Goal: Navigation & Orientation: Find specific page/section

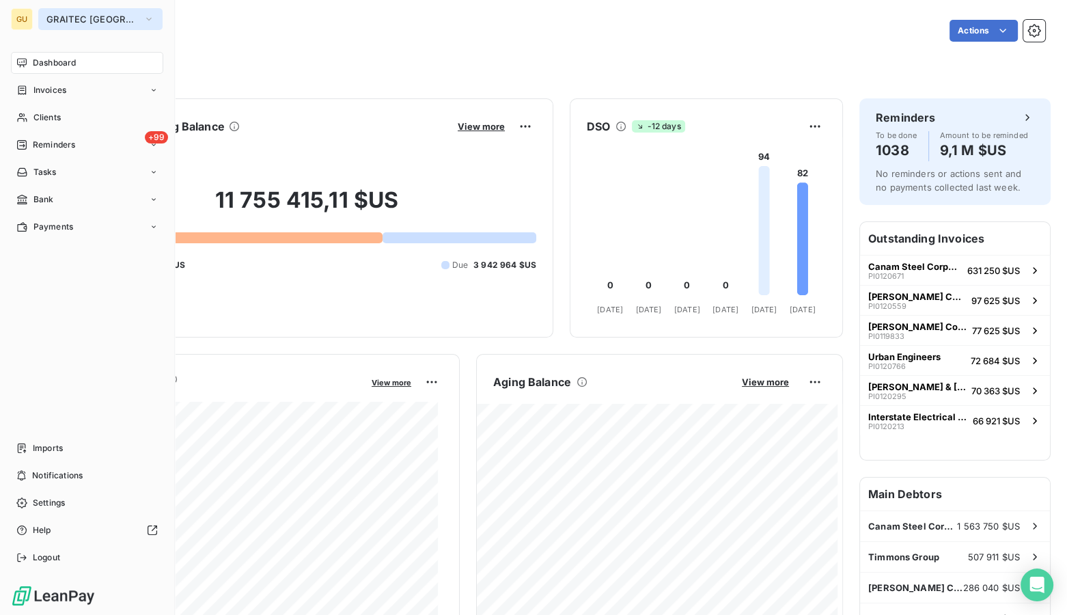
click at [94, 10] on button "GRAITEC [GEOGRAPHIC_DATA]" at bounding box center [100, 19] width 124 height 22
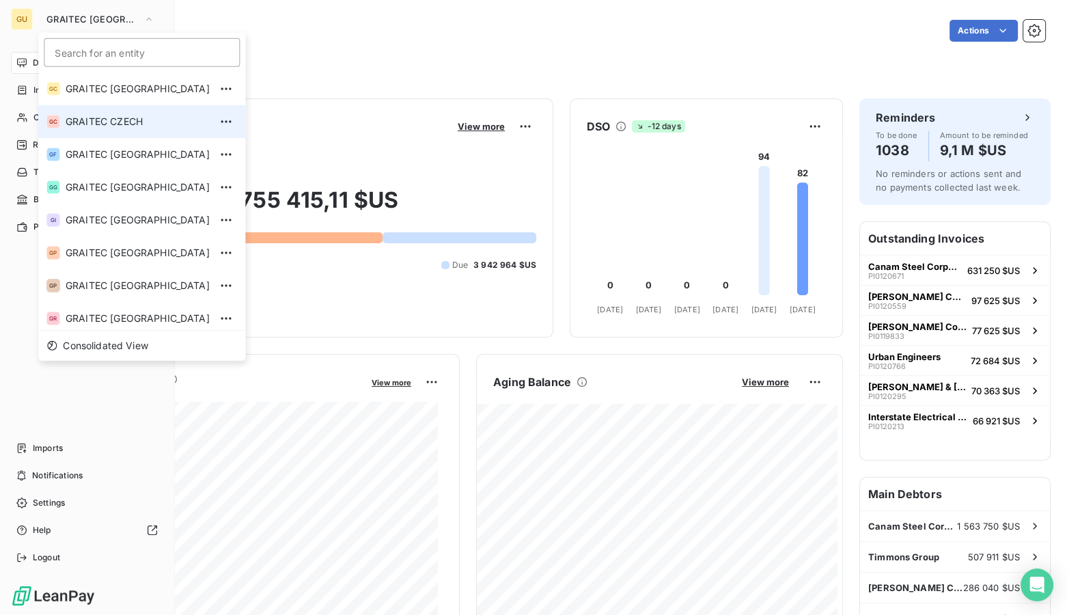
click at [111, 126] on span "GRAITEC CZECH" at bounding box center [138, 122] width 144 height 14
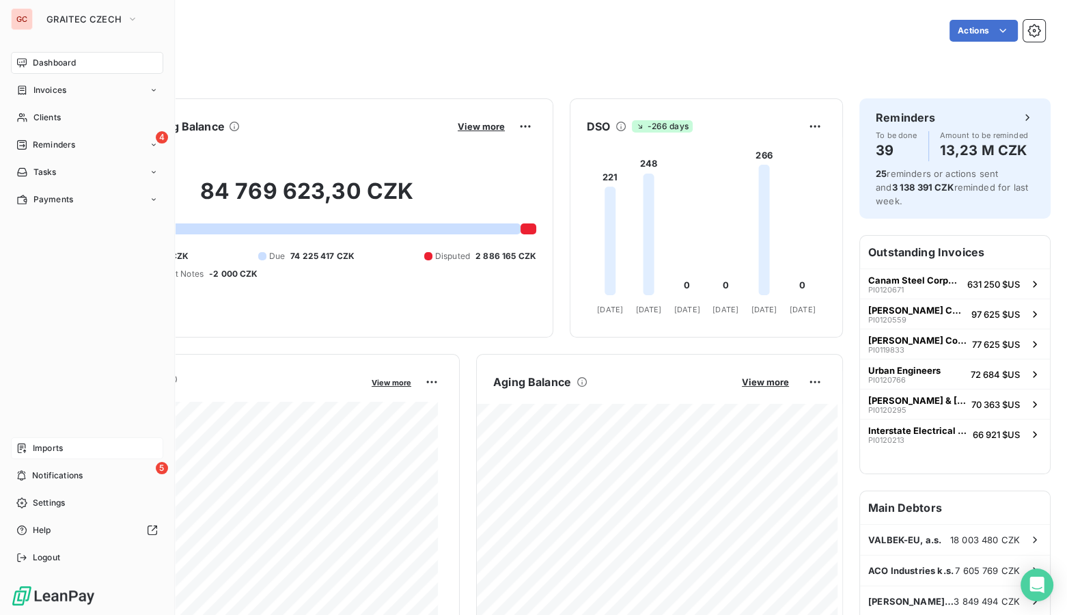
click at [29, 450] on div "Imports" at bounding box center [87, 448] width 152 height 22
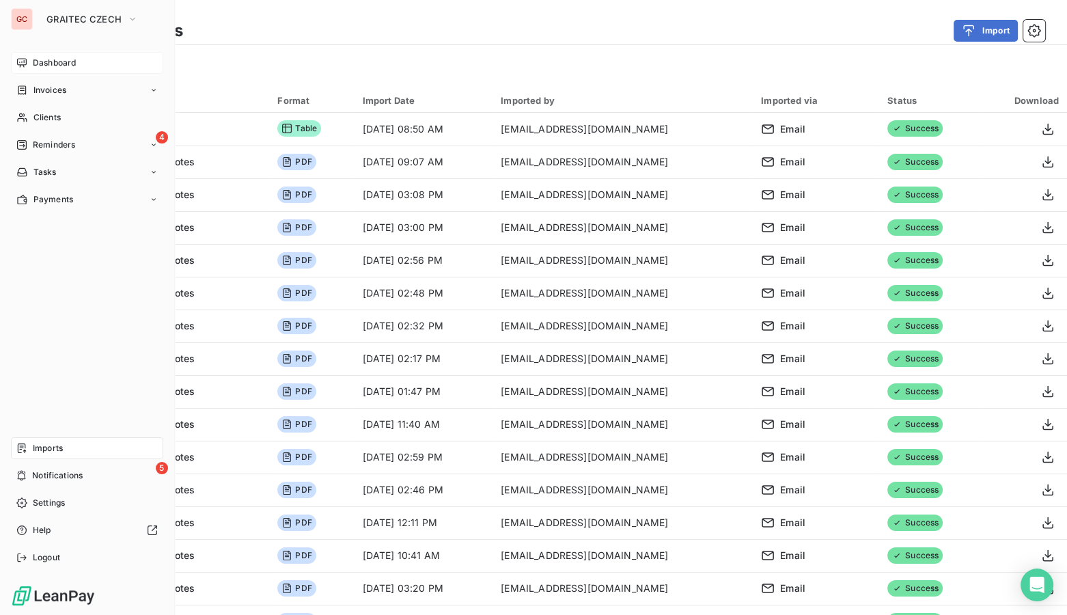
click at [42, 63] on span "Dashboard" at bounding box center [54, 63] width 43 height 12
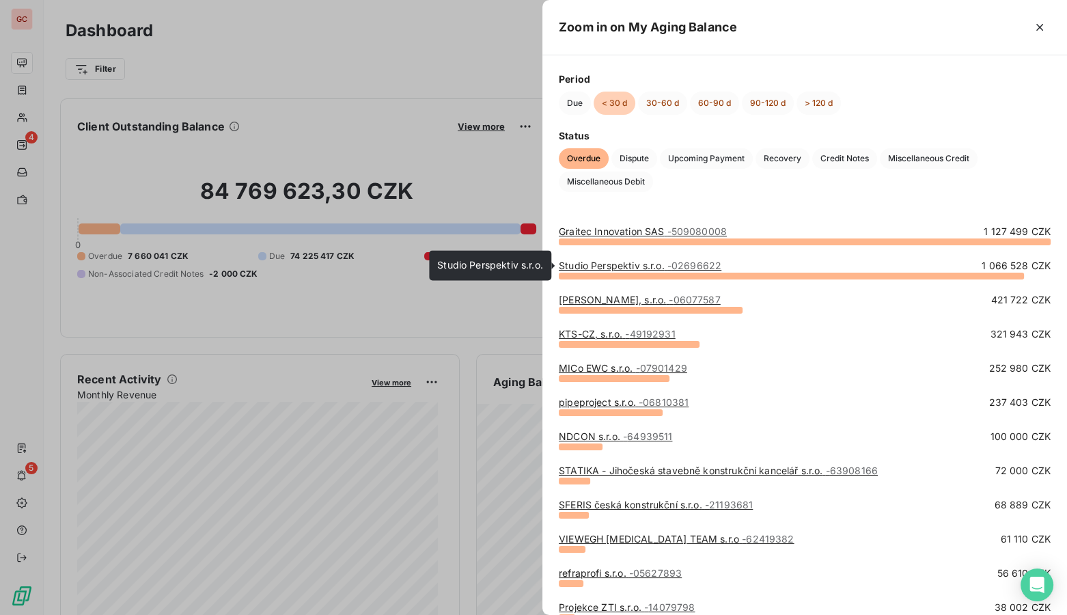
click at [605, 262] on link "Studio Perspektiv s.r.o. - 02696622" at bounding box center [640, 266] width 163 height 12
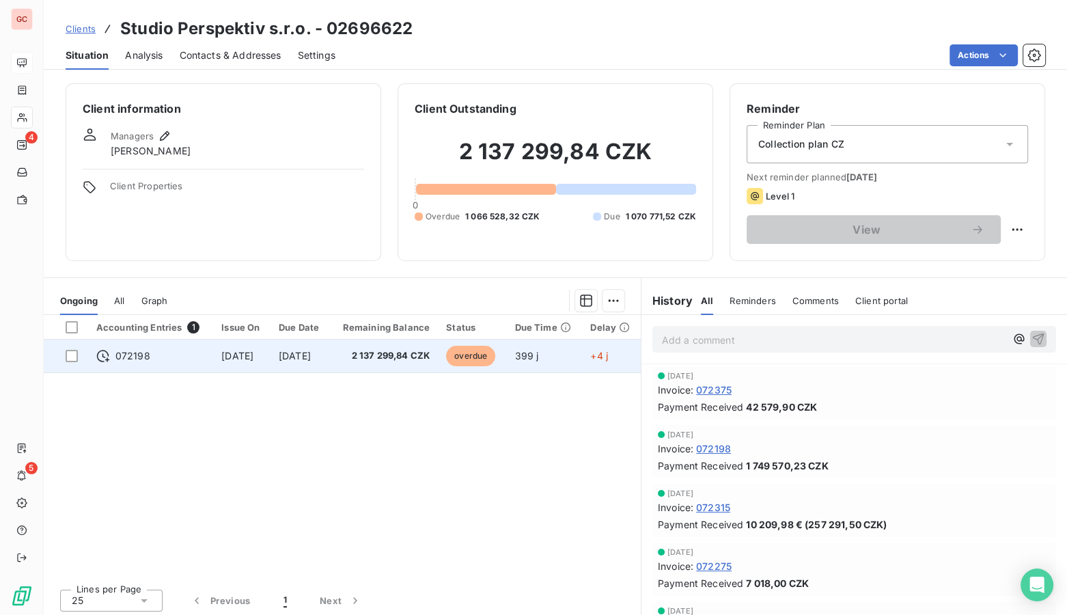
click at [192, 359] on div "072198" at bounding box center [150, 356] width 109 height 14
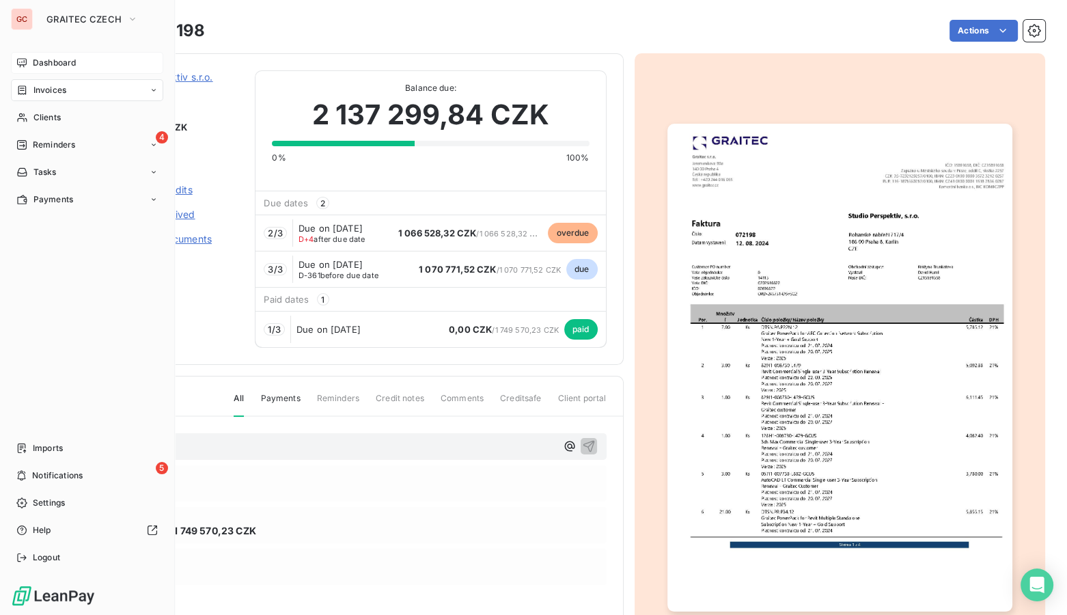
click at [41, 64] on span "Dashboard" at bounding box center [54, 63] width 43 height 12
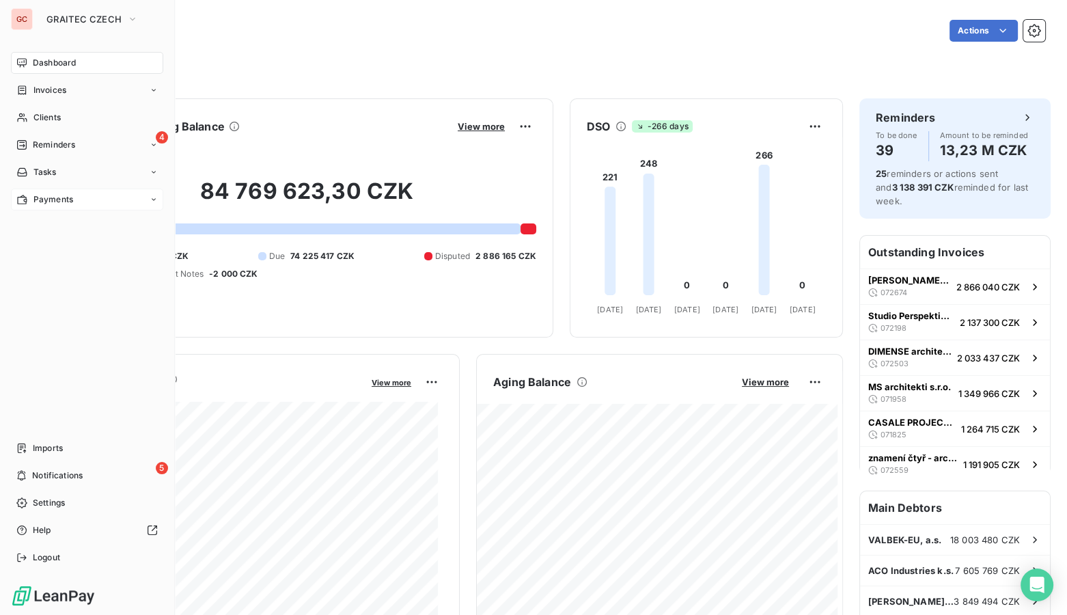
click at [28, 202] on div "Payments" at bounding box center [44, 199] width 57 height 12
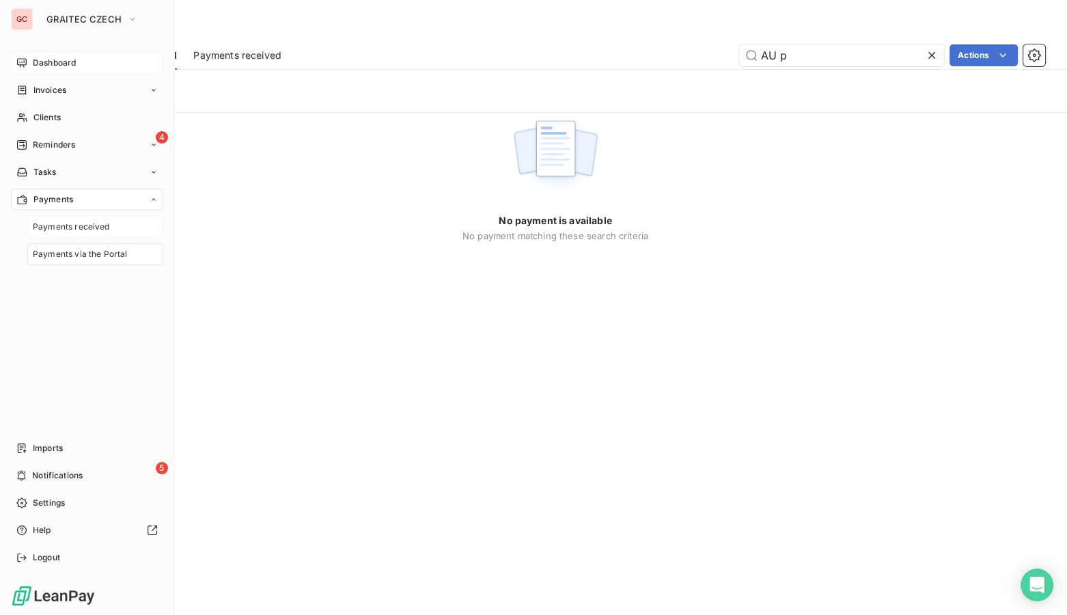
click at [51, 226] on span "Payments received" at bounding box center [71, 227] width 77 height 12
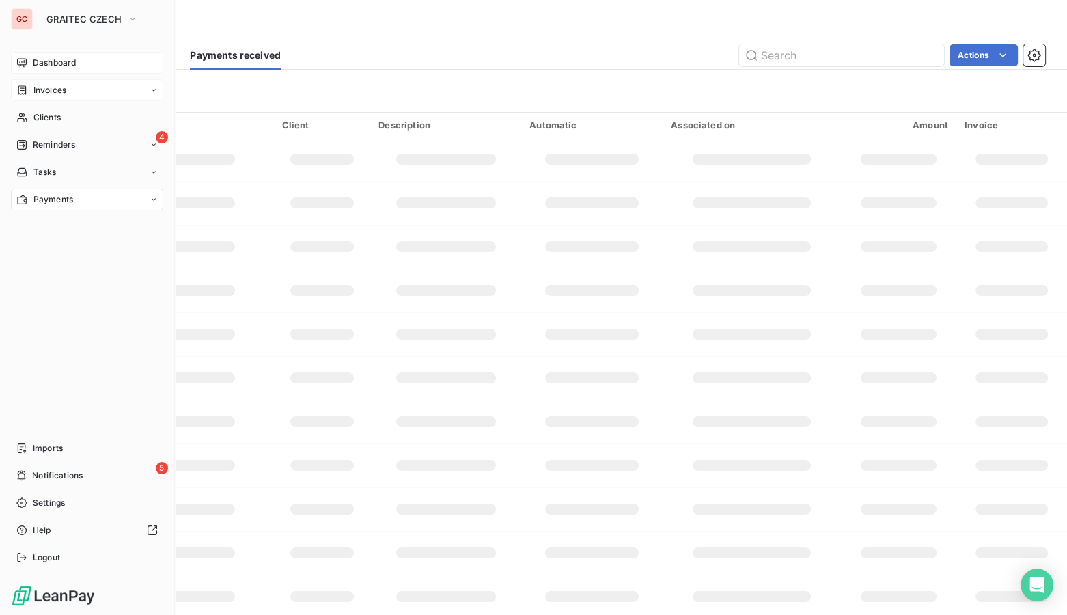
click at [64, 90] on span "Invoices" at bounding box center [49, 90] width 33 height 12
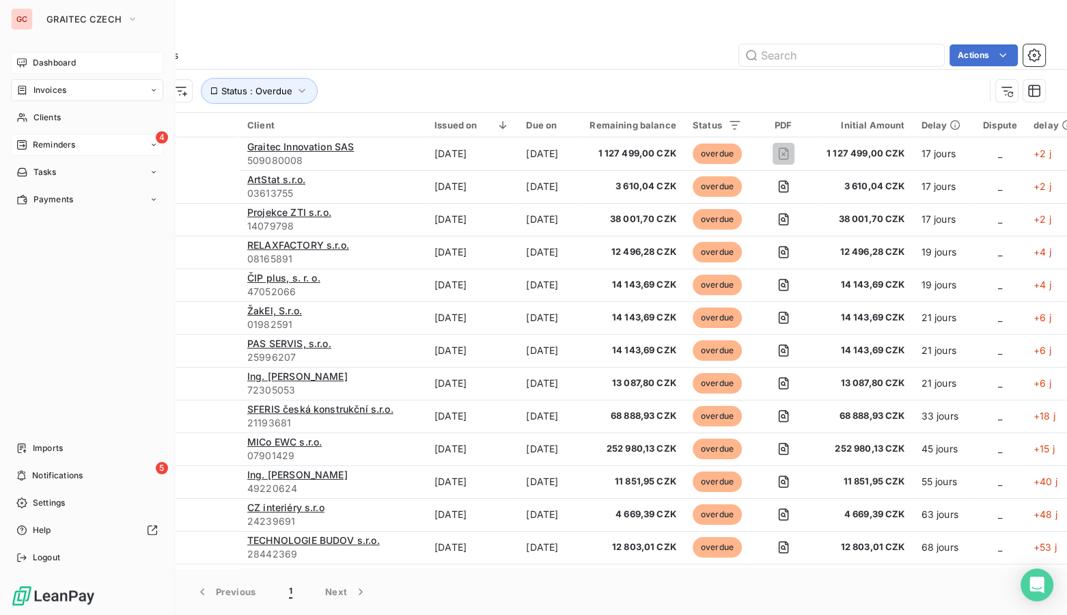
click at [66, 148] on span "Reminders" at bounding box center [54, 145] width 42 height 12
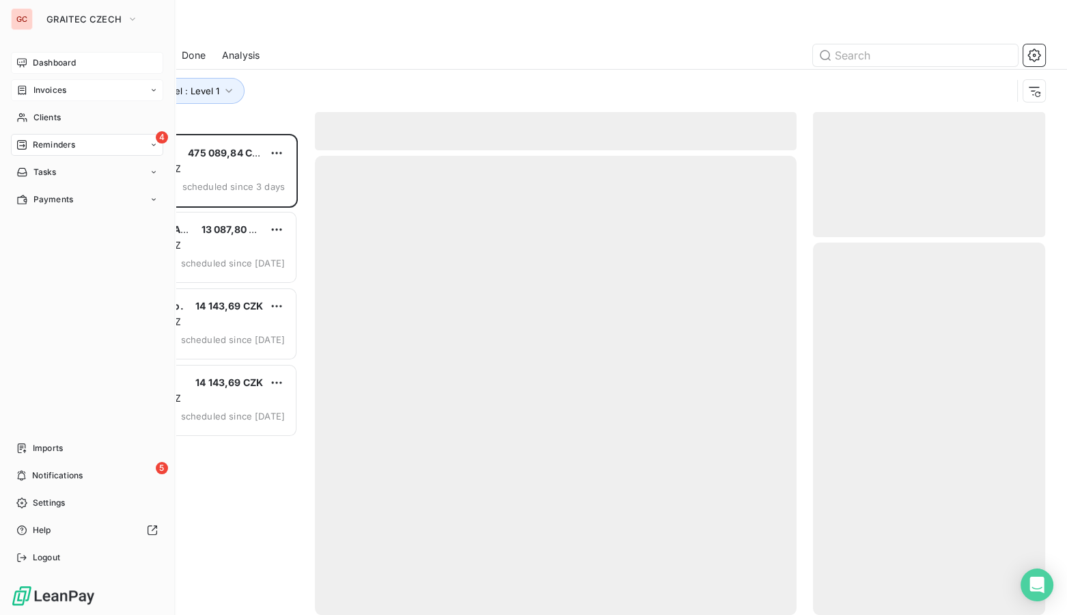
scroll to position [472, 223]
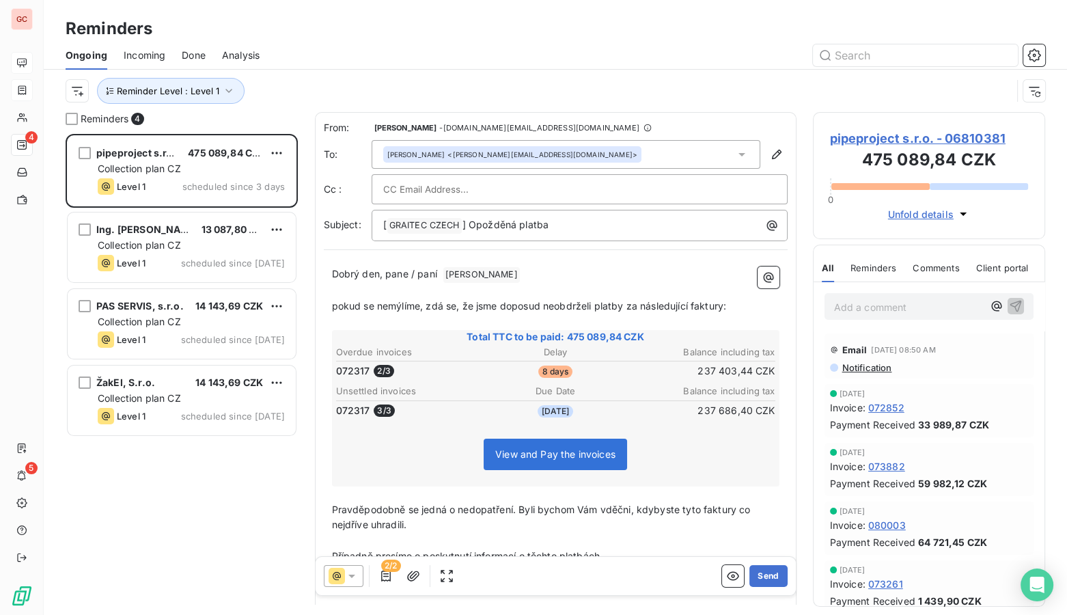
click at [189, 55] on span "Done" at bounding box center [194, 56] width 24 height 14
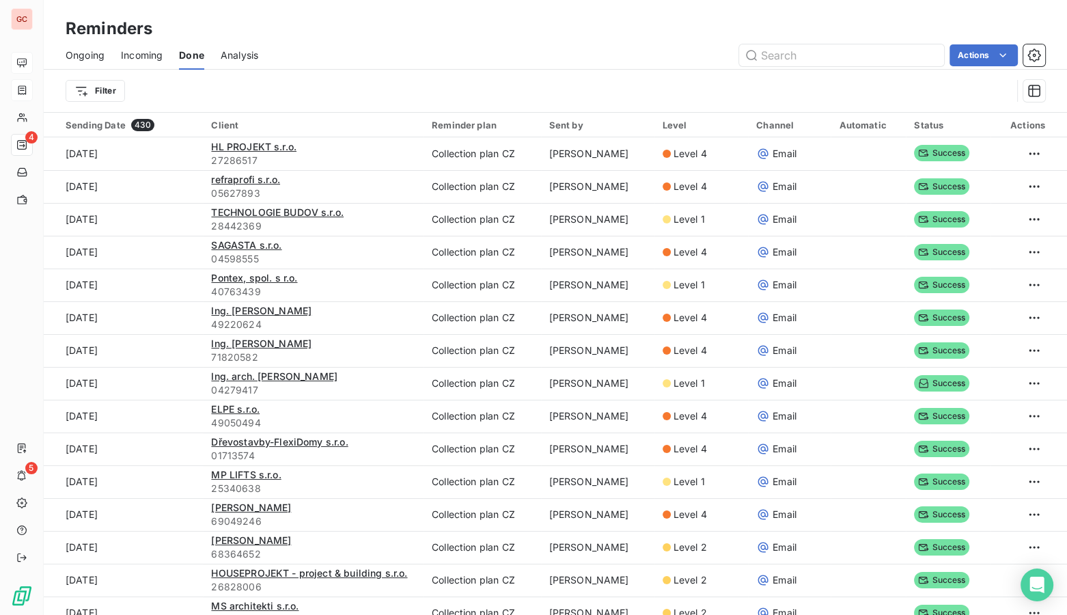
click at [79, 55] on span "Ongoing" at bounding box center [85, 56] width 39 height 14
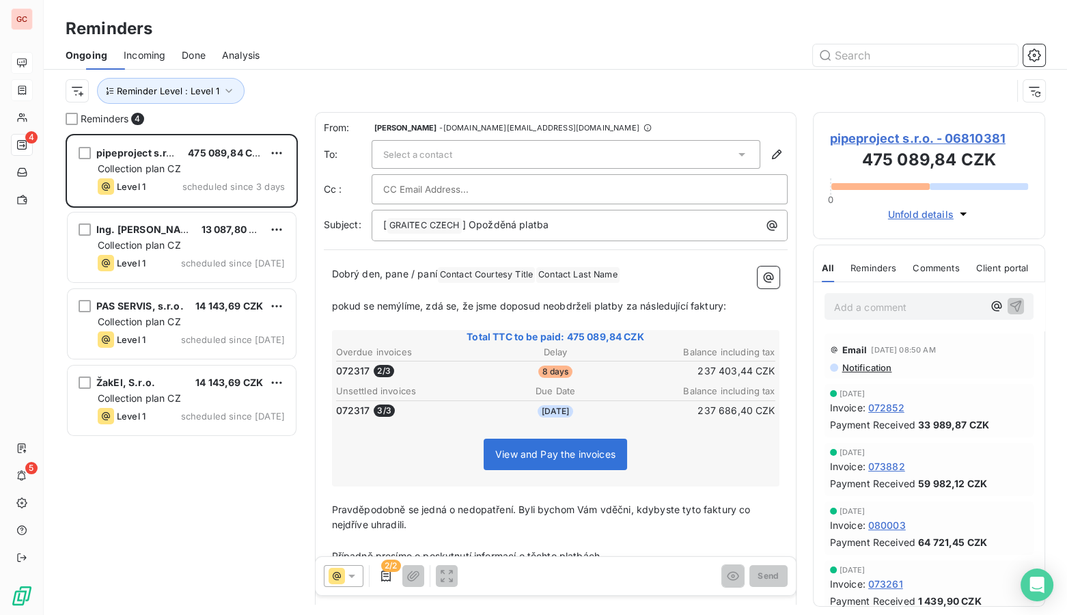
scroll to position [472, 223]
click at [137, 51] on span "Incoming" at bounding box center [145, 56] width 42 height 14
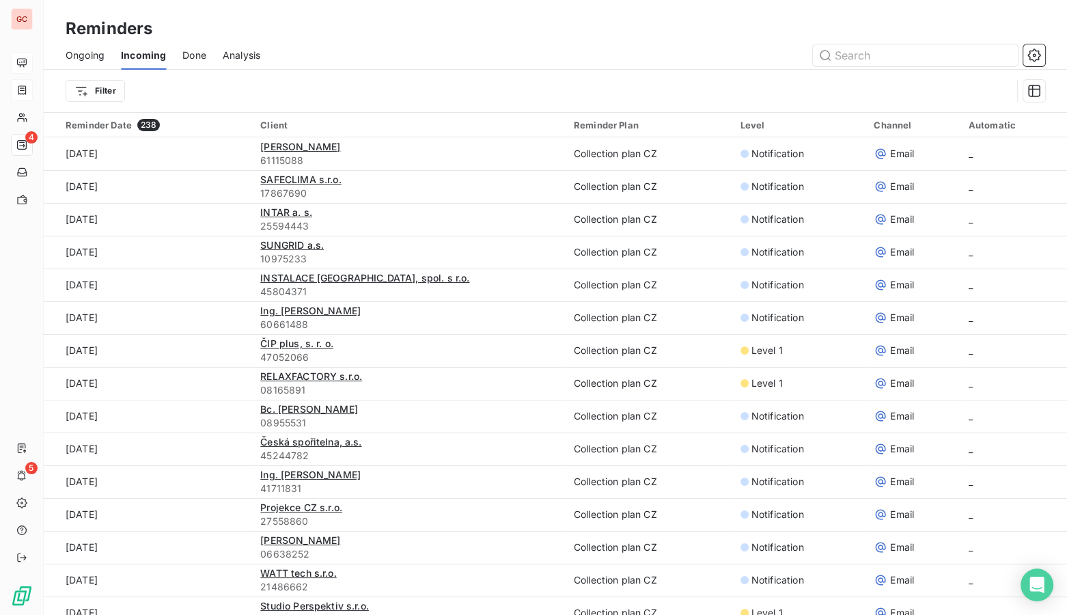
click at [196, 57] on span "Done" at bounding box center [194, 56] width 24 height 14
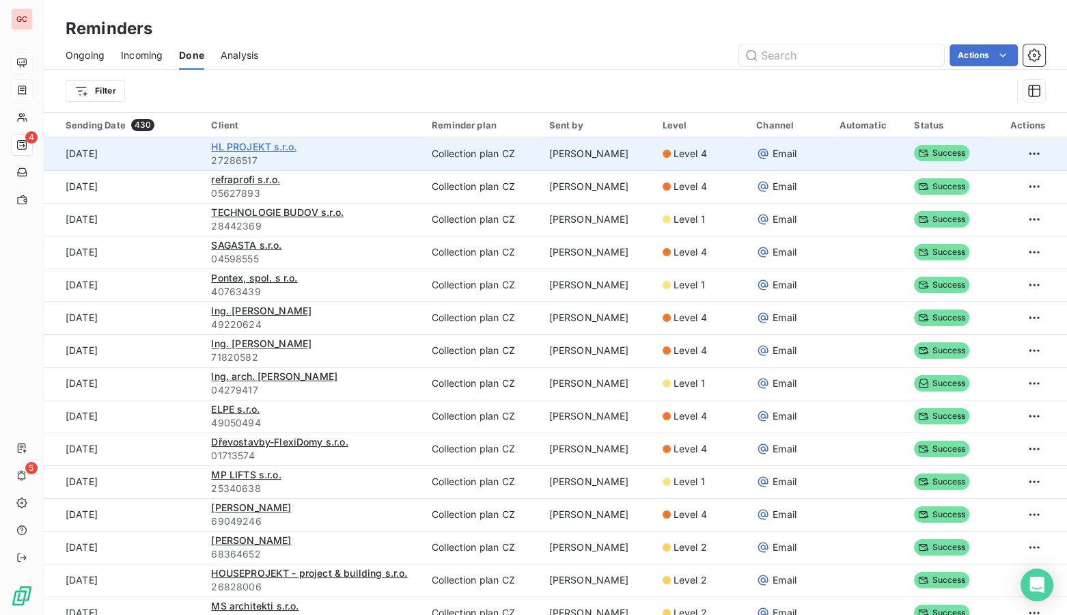
click at [250, 144] on span "HL PROJEKT s.r.o." at bounding box center [253, 147] width 85 height 12
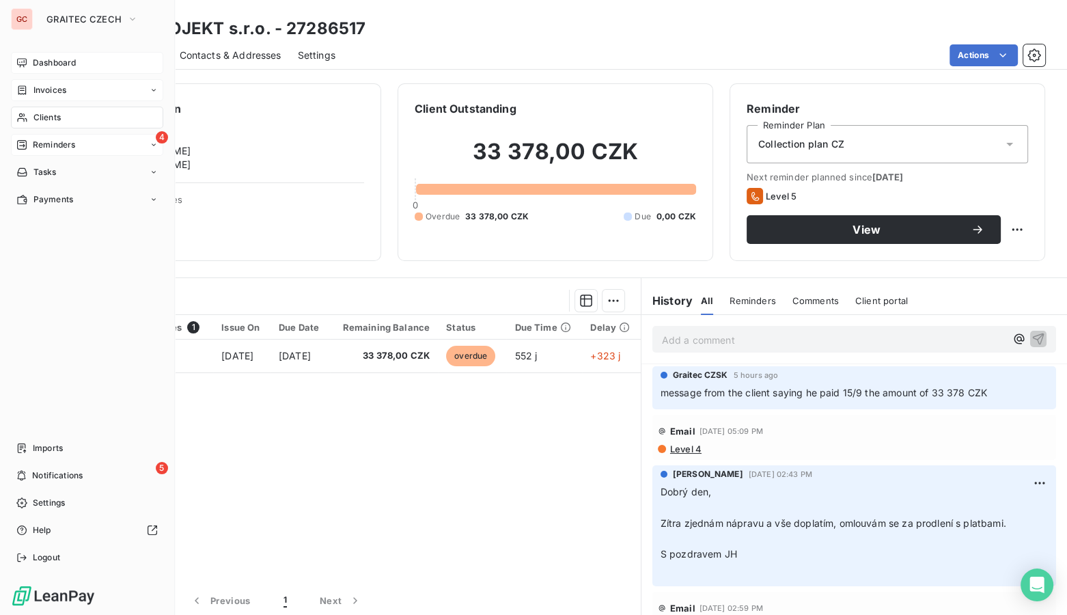
click at [46, 146] on span "Reminders" at bounding box center [54, 145] width 42 height 12
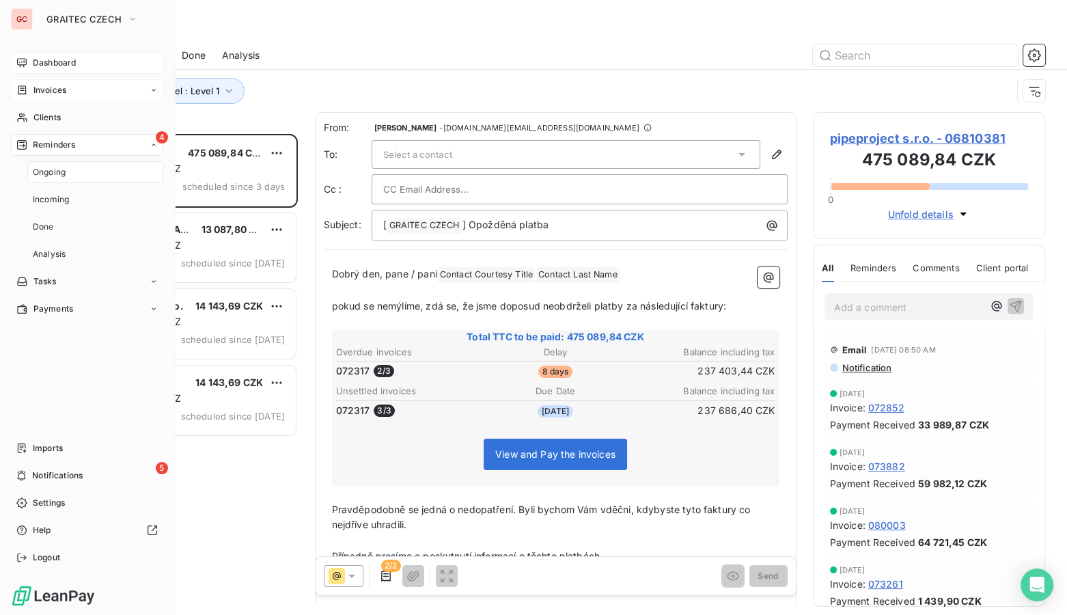
scroll to position [472, 223]
click at [109, 14] on span "GRAITEC CZECH" at bounding box center [83, 19] width 75 height 11
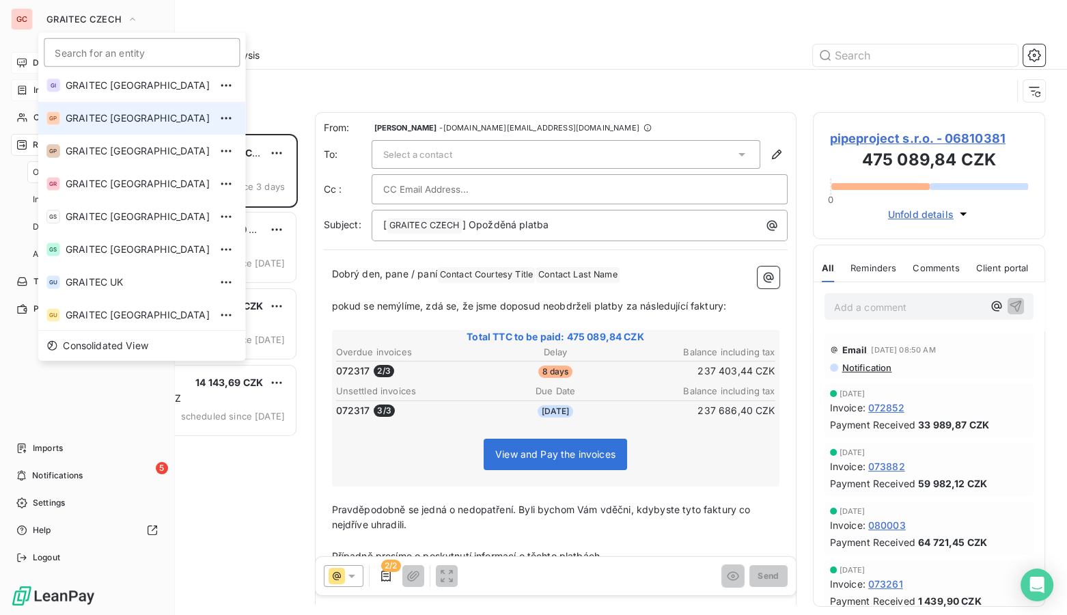
scroll to position [135, 0]
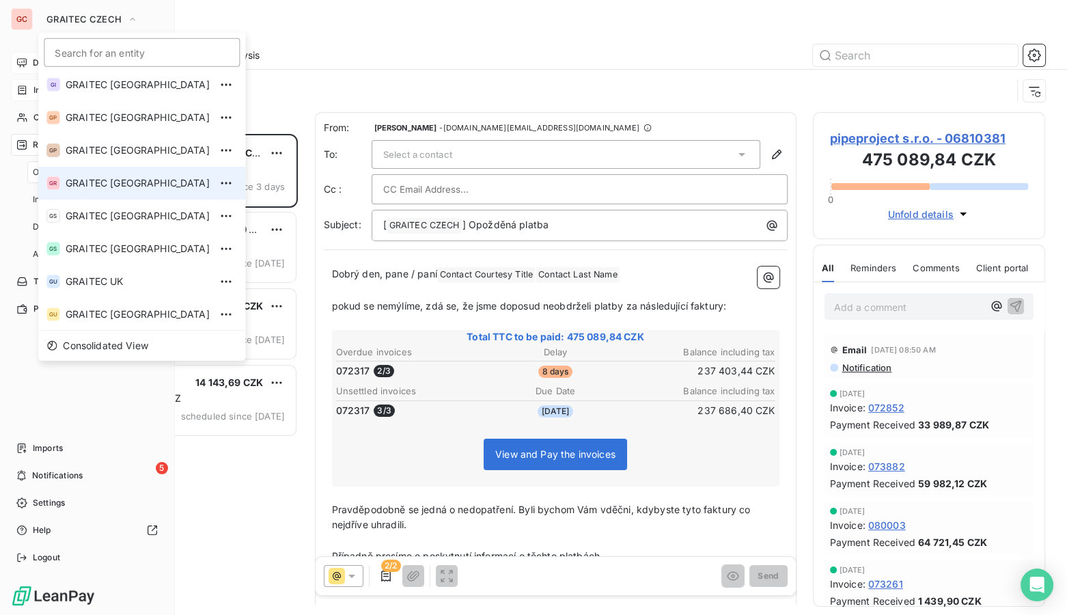
click at [105, 177] on span "GRAITEC [GEOGRAPHIC_DATA]" at bounding box center [138, 183] width 144 height 14
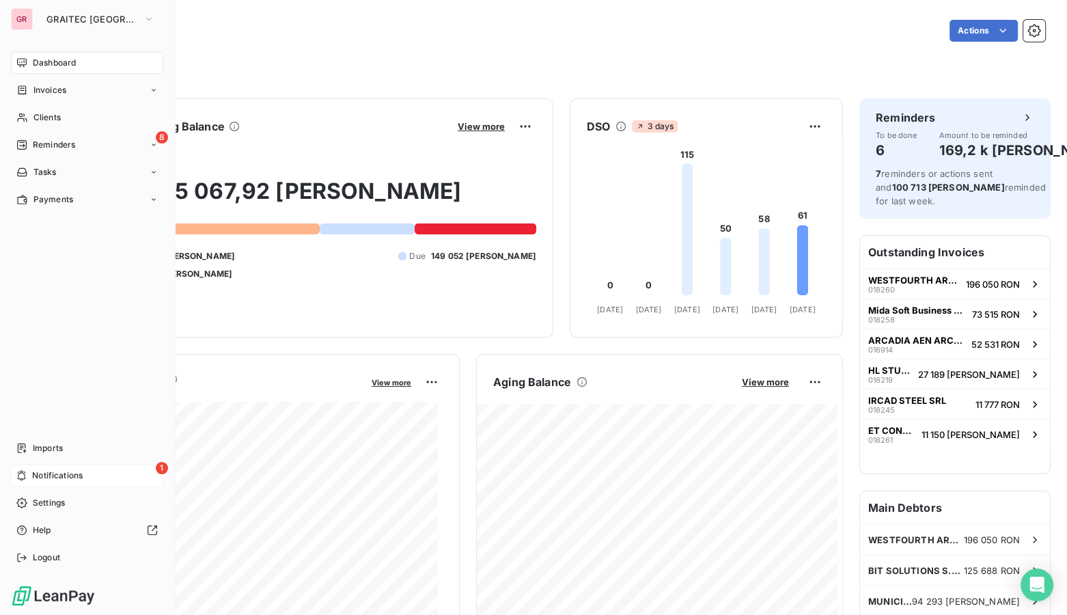
click at [68, 470] on span "Notifications" at bounding box center [57, 476] width 51 height 12
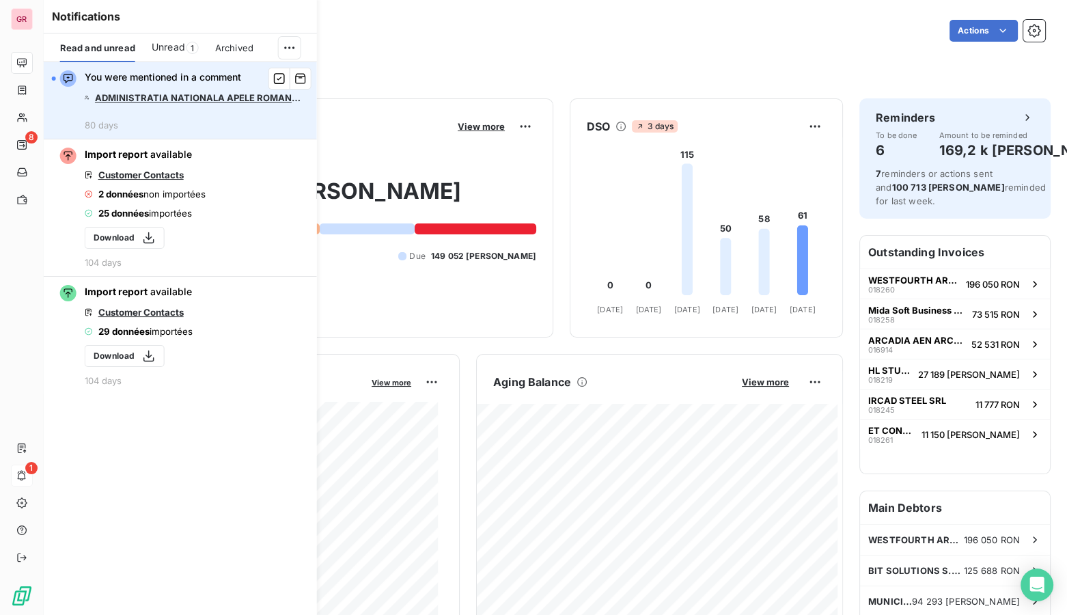
click at [168, 93] on link "ADMINISTRATIA NATIONALA APELE ROMANE - ADMINISTRATIA BAZINALA DE" at bounding box center [199, 97] width 208 height 11
